Goal: Check status: Check status

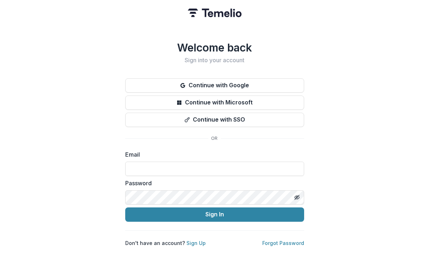
type input "**********"
click at [214, 212] on button "Sign In" at bounding box center [214, 215] width 179 height 14
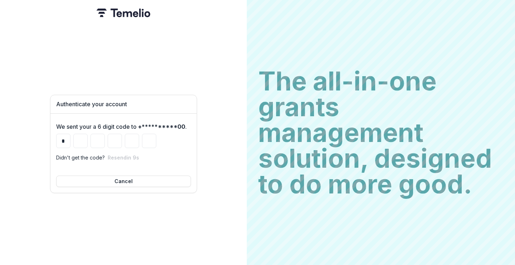
type input "*"
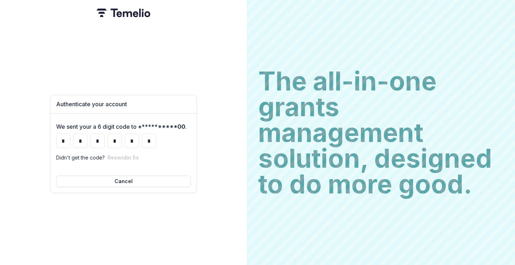
type input "*"
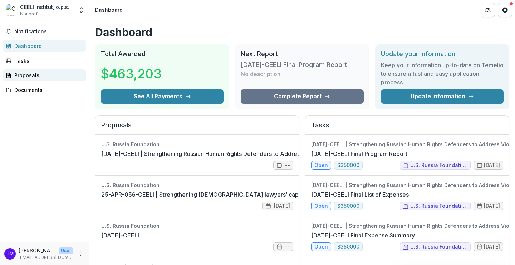
click at [38, 77] on div "Proposals" at bounding box center [47, 76] width 66 height 8
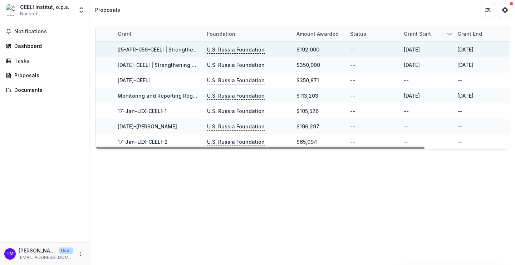
click at [168, 52] on link "25-APR-056-CEELI | Strengthening [DEMOGRAPHIC_DATA] lawyers’ capacity to addres…" at bounding box center [257, 50] width 278 height 6
